Goal: Find specific page/section: Find specific page/section

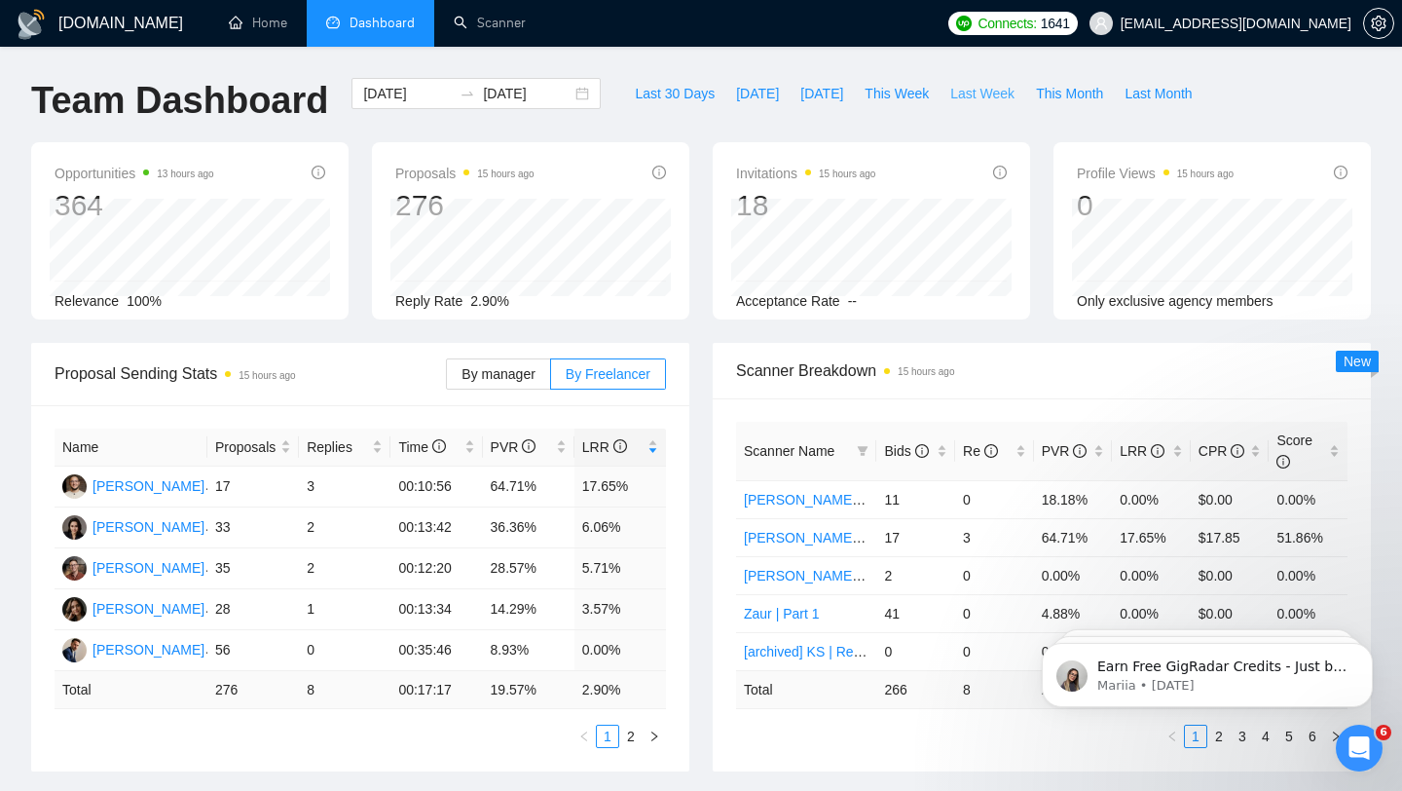
click at [991, 98] on span "Last Week" at bounding box center [982, 93] width 64 height 21
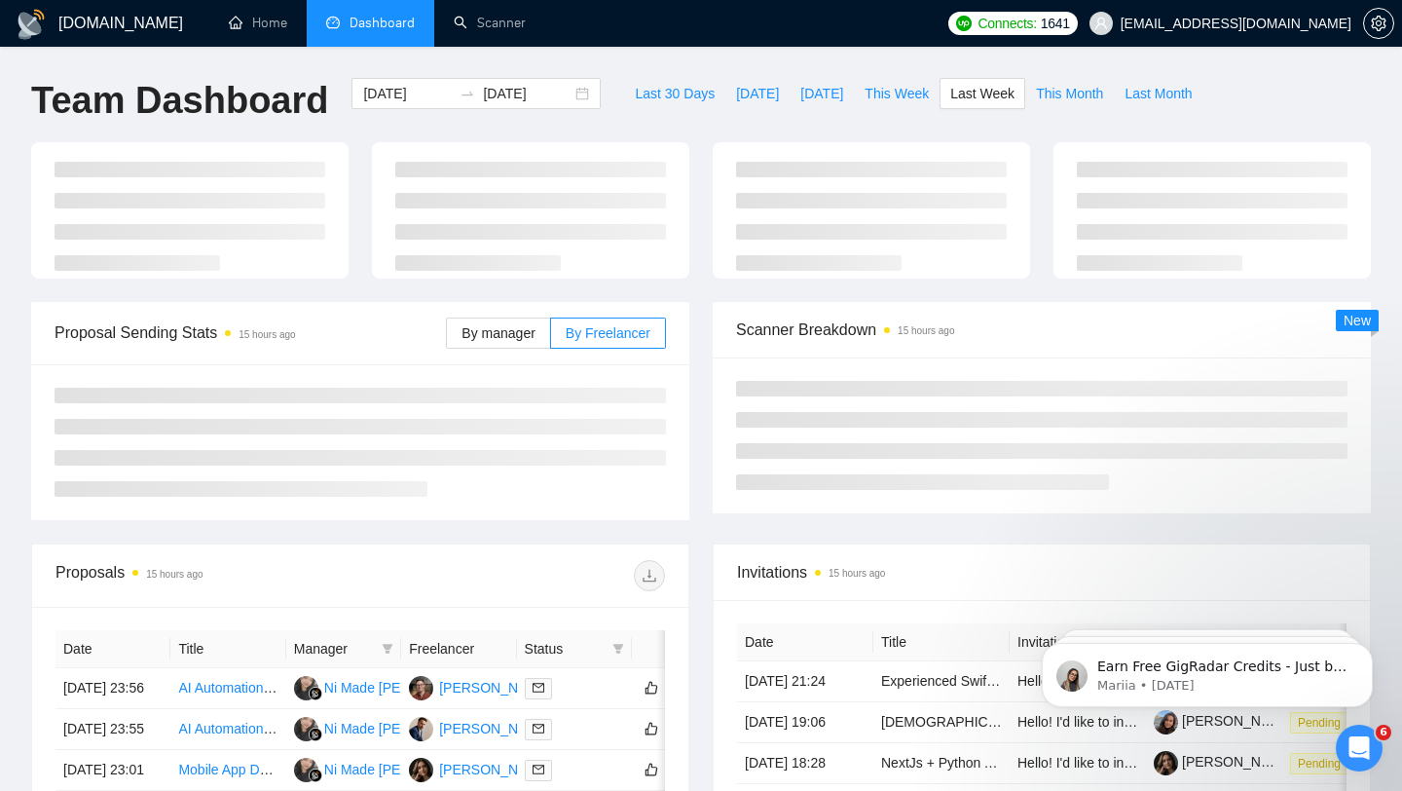
type input "[DATE]"
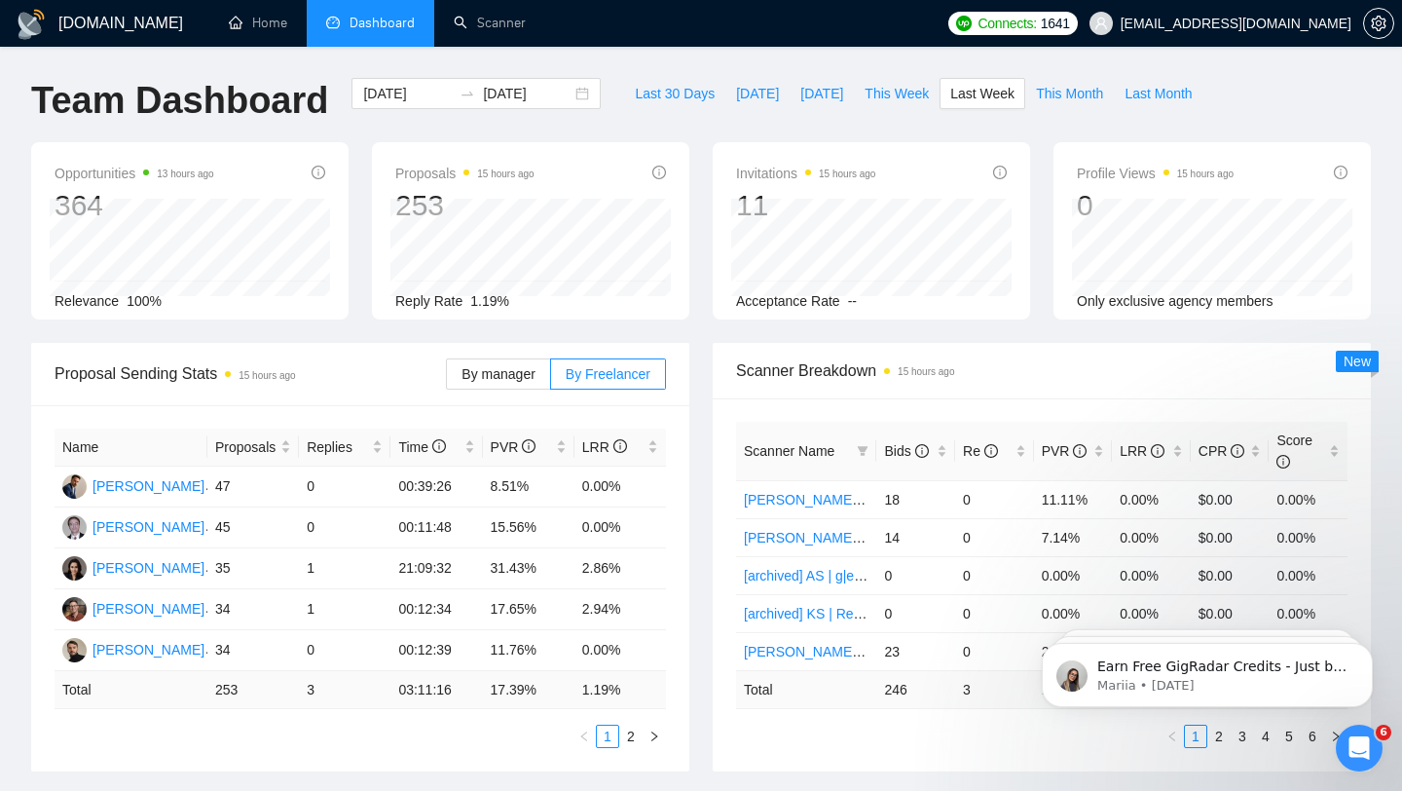
scroll to position [129, 0]
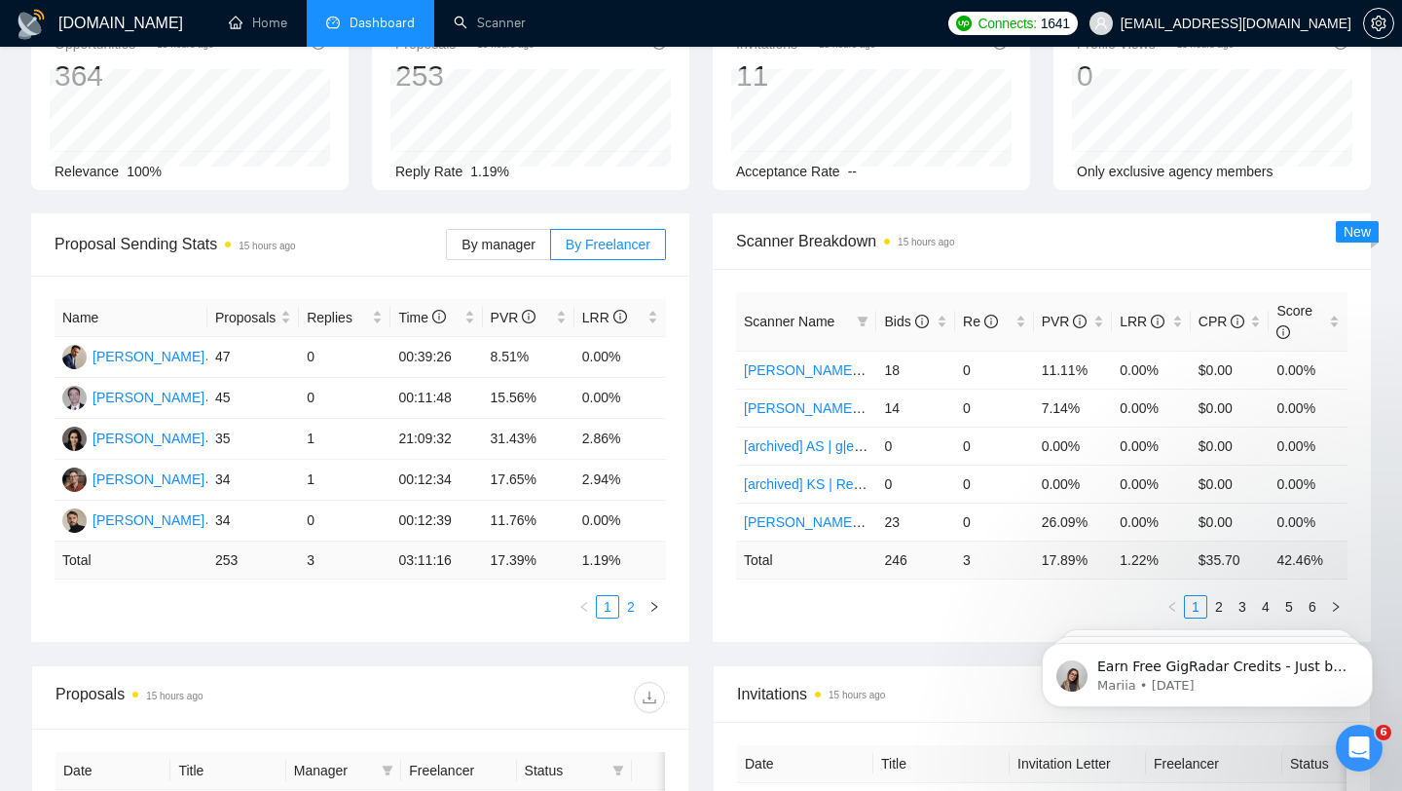
click at [636, 609] on link "2" at bounding box center [630, 606] width 21 height 21
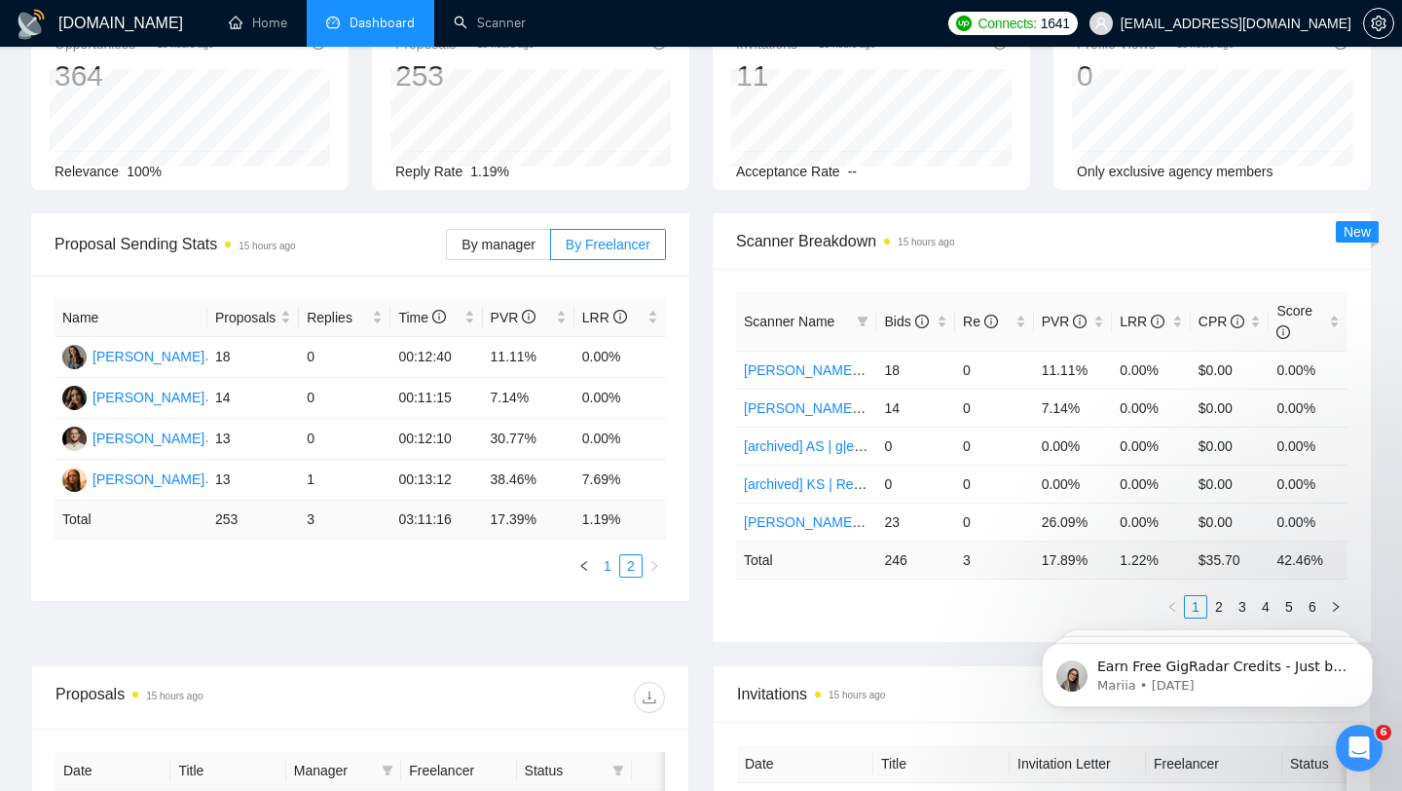
click at [608, 567] on link "1" at bounding box center [607, 565] width 21 height 21
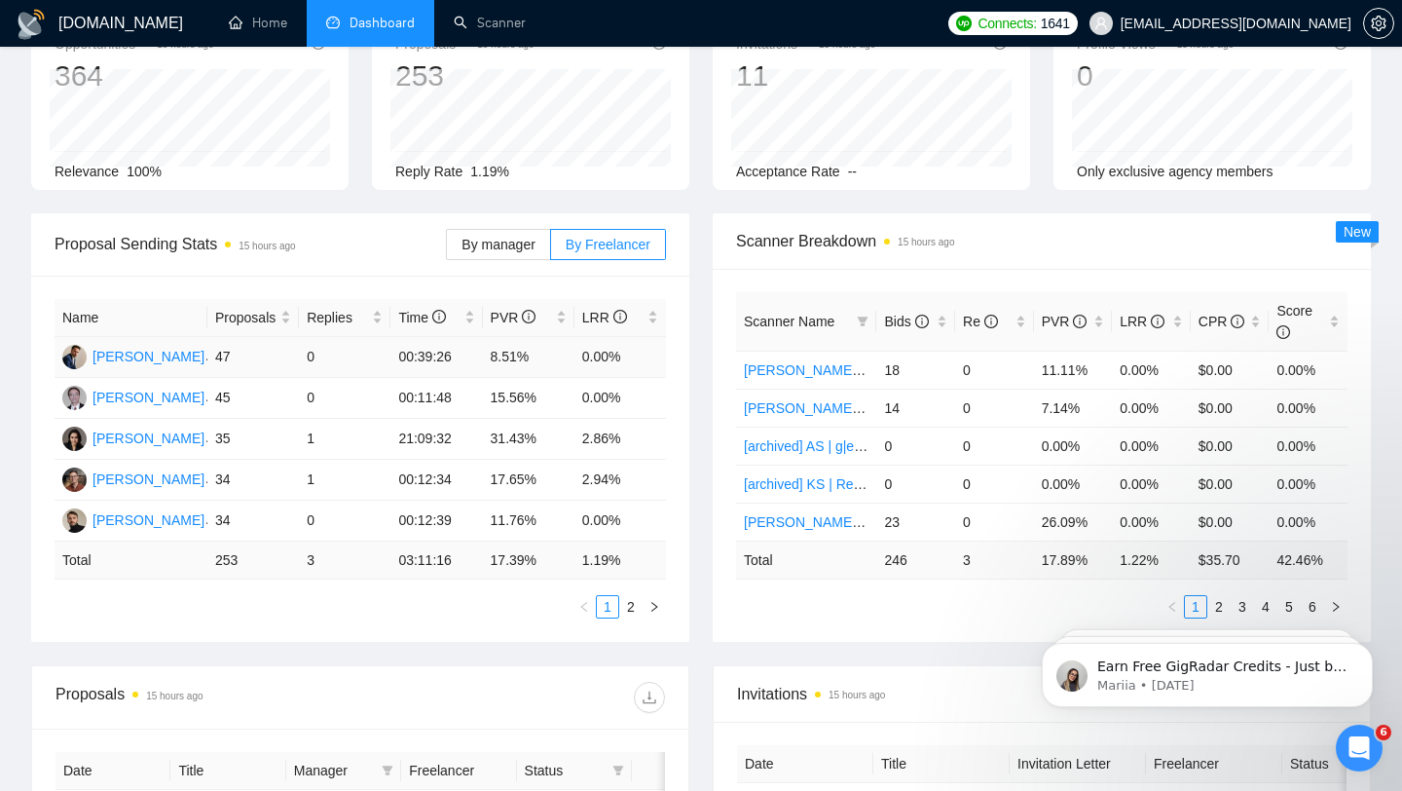
scroll to position [0, 0]
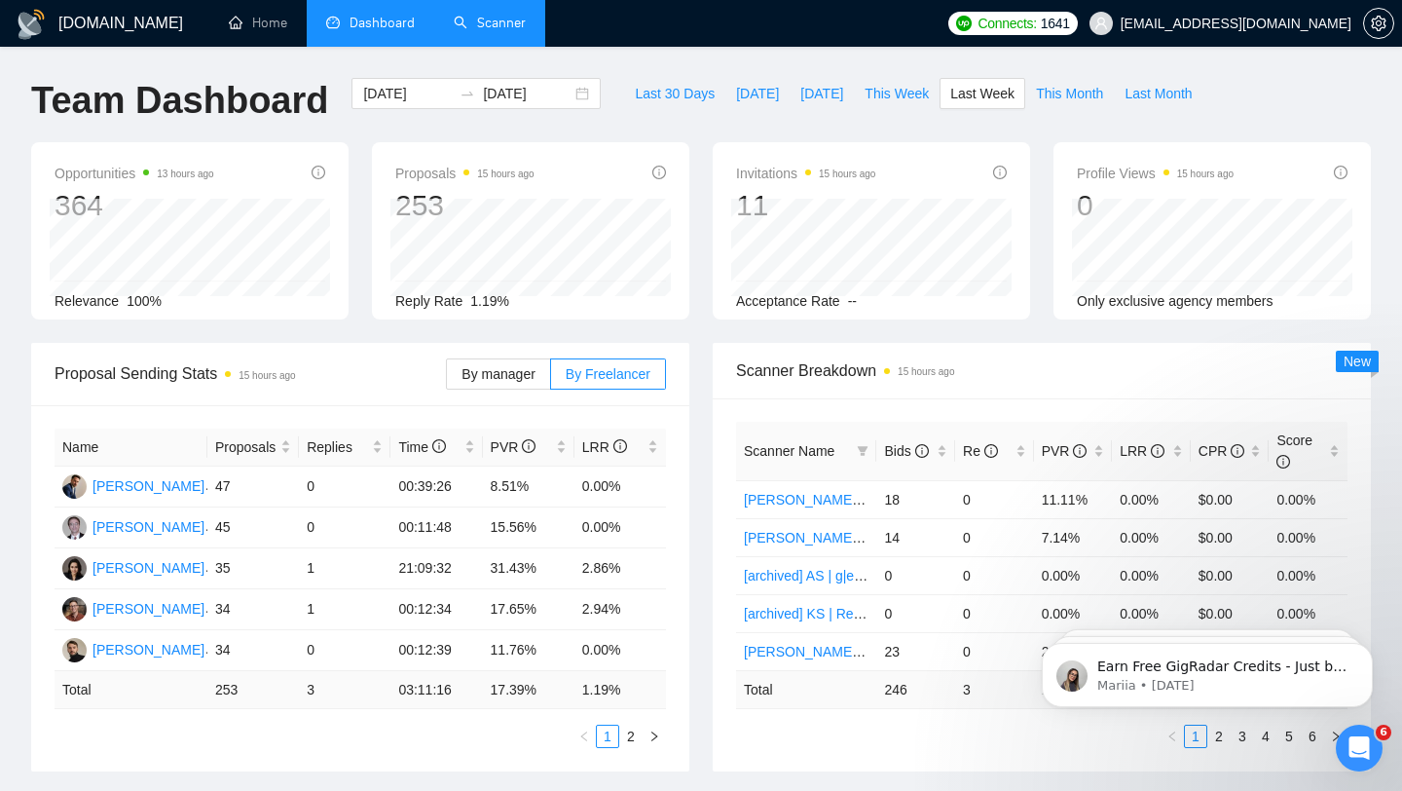
click at [456, 15] on link "Scanner" at bounding box center [490, 23] width 72 height 17
